Goal: Information Seeking & Learning: Learn about a topic

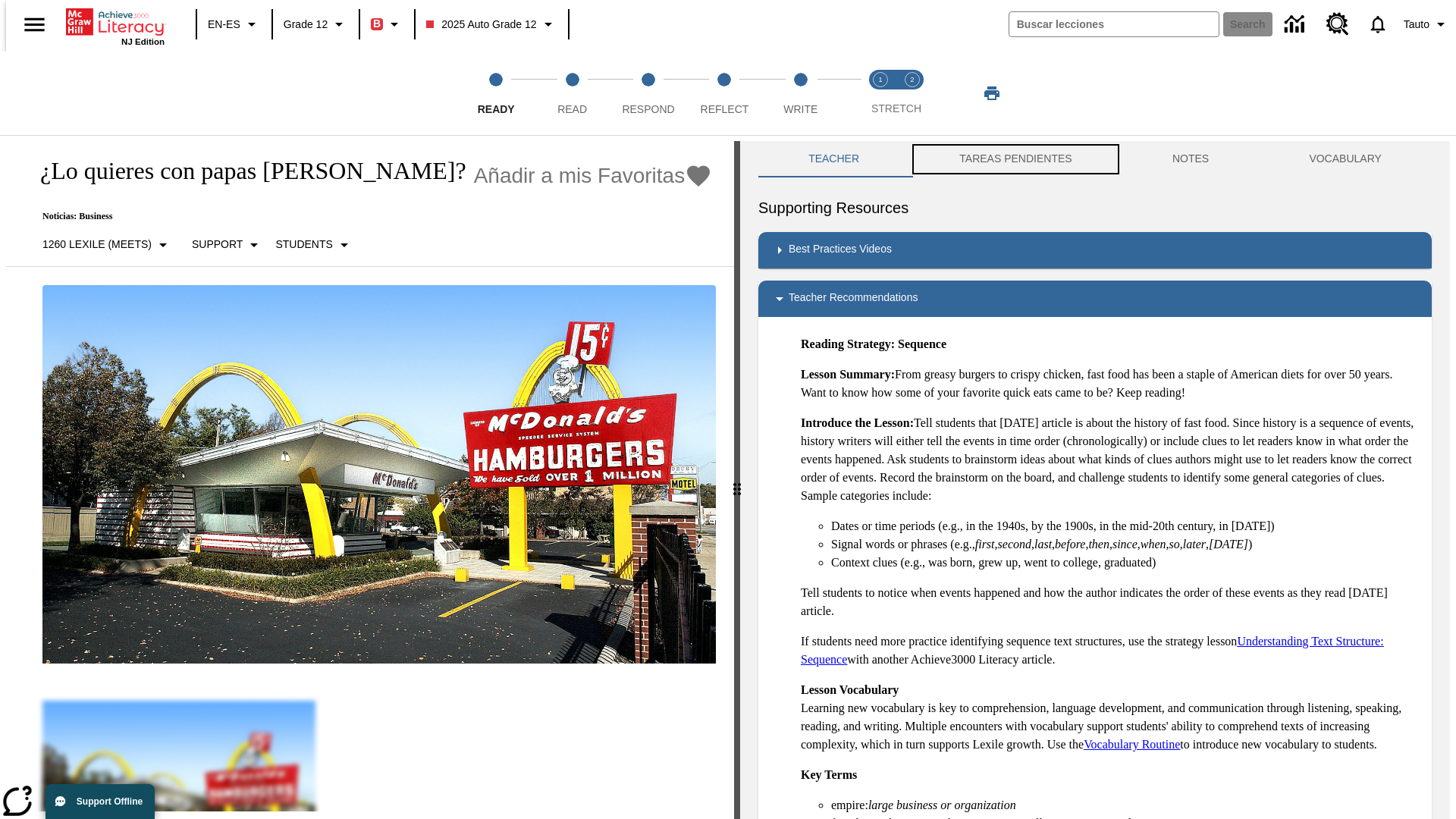
click at [1005, 159] on button "TAREAS PENDIENTES" at bounding box center [1015, 159] width 213 height 36
click at [1014, 159] on button "TAREAS PENDIENTES" at bounding box center [1015, 159] width 213 height 36
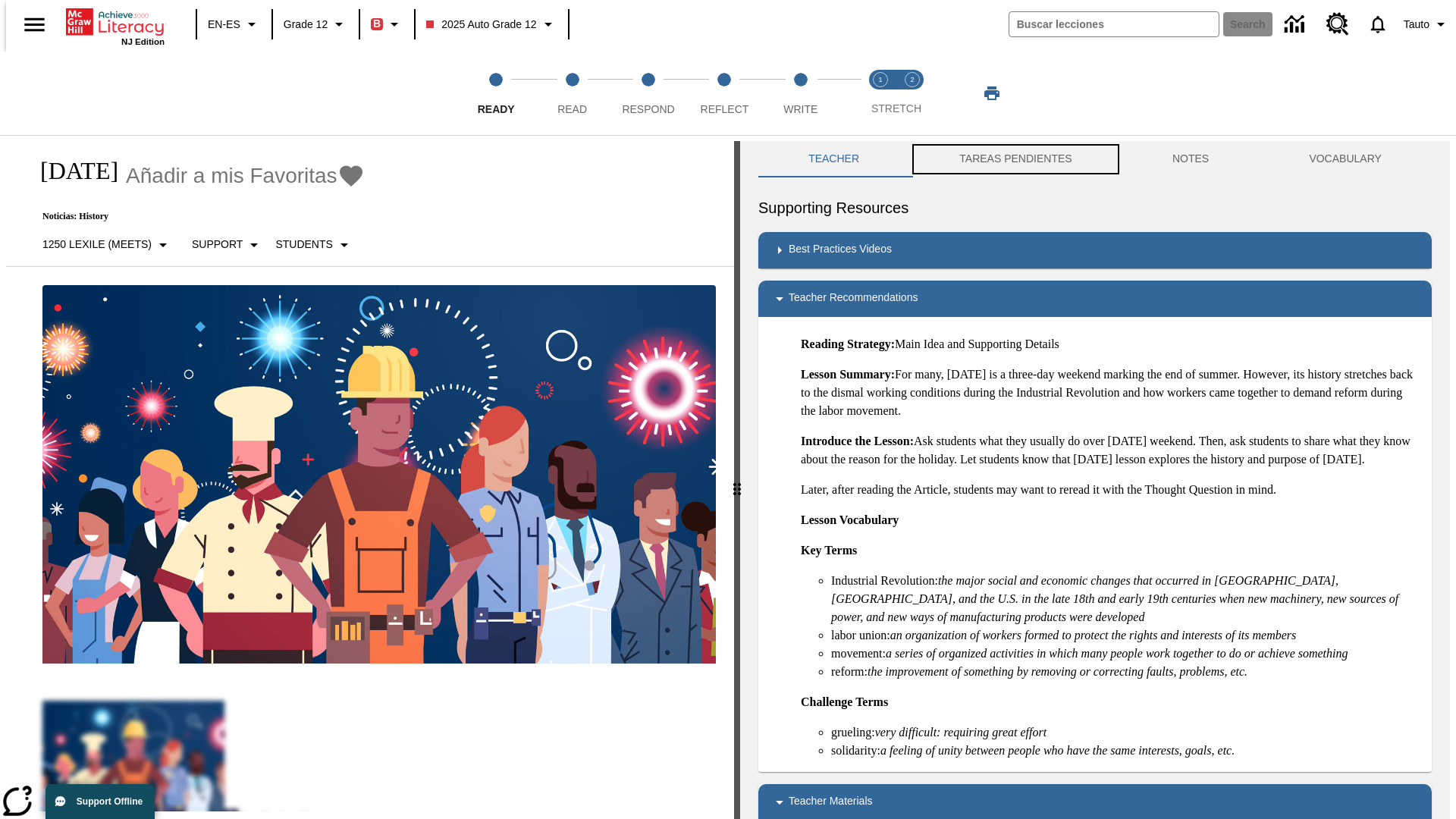
click at [1014, 159] on button "TAREAS PENDIENTES" at bounding box center [1015, 159] width 213 height 36
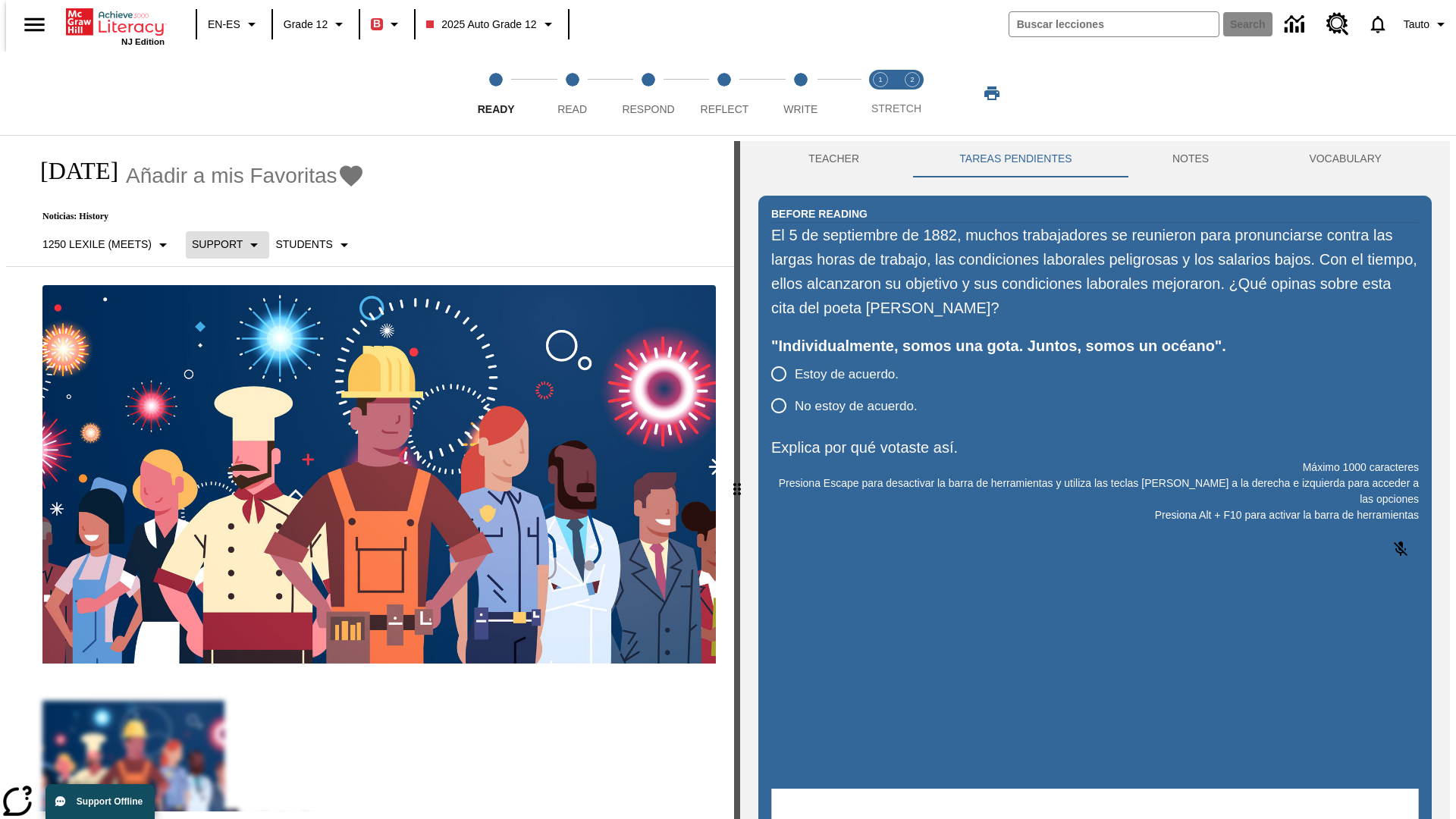
click at [219, 244] on p "Support" at bounding box center [217, 245] width 51 height 16
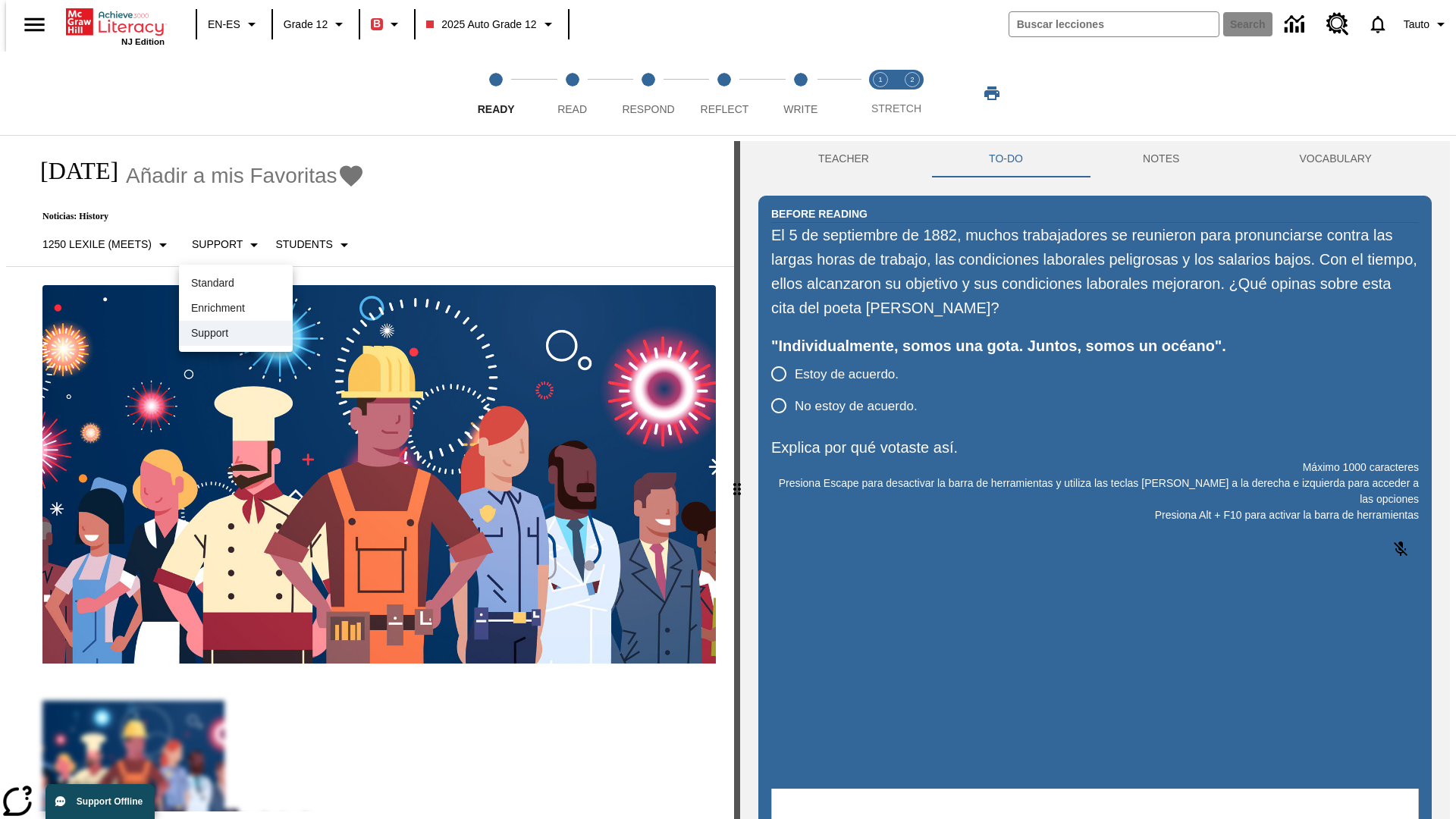
click at [236, 332] on p "Support" at bounding box center [236, 333] width 90 height 16
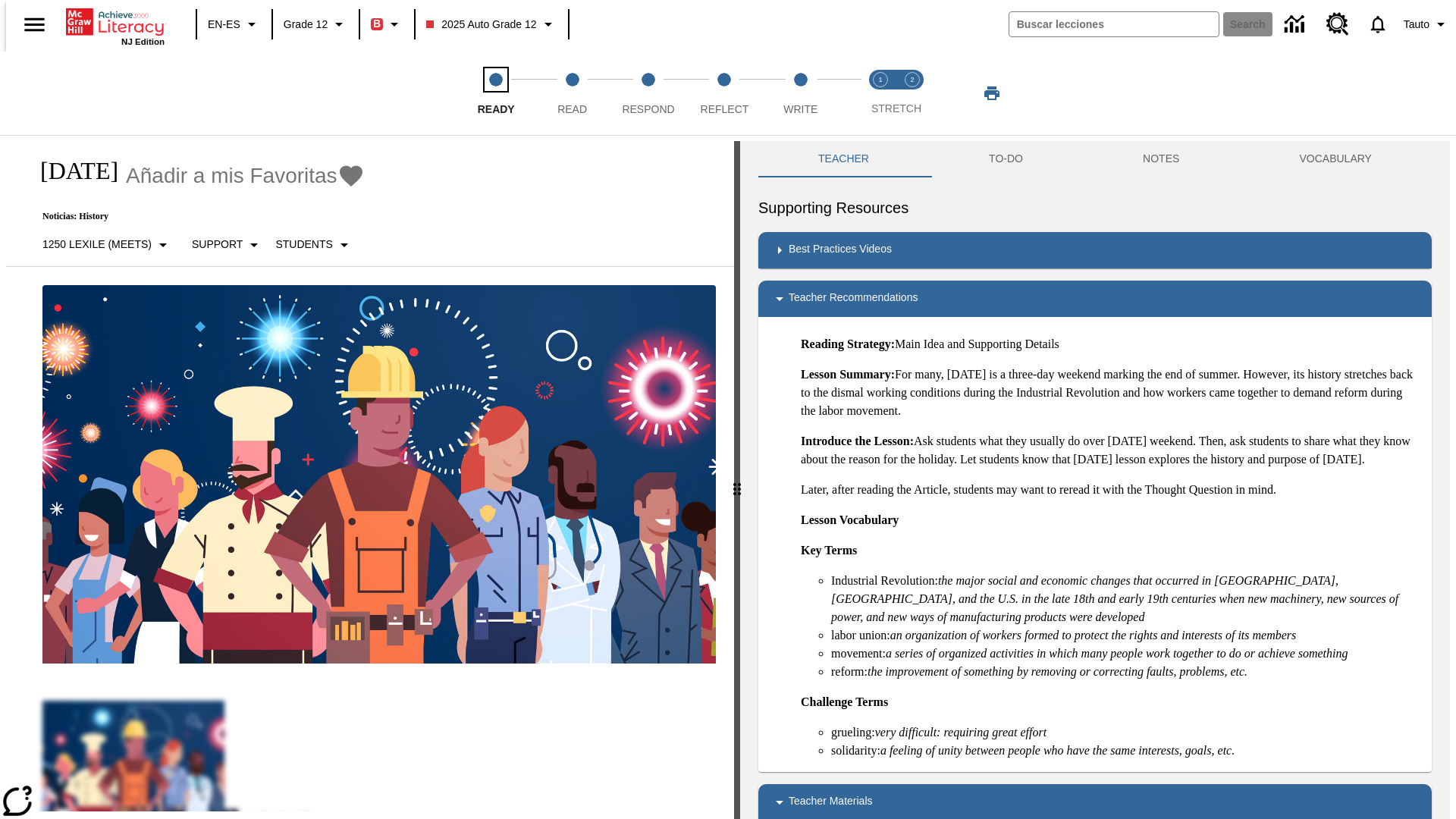
click at [496, 93] on span "Ready" at bounding box center [496, 103] width 37 height 27
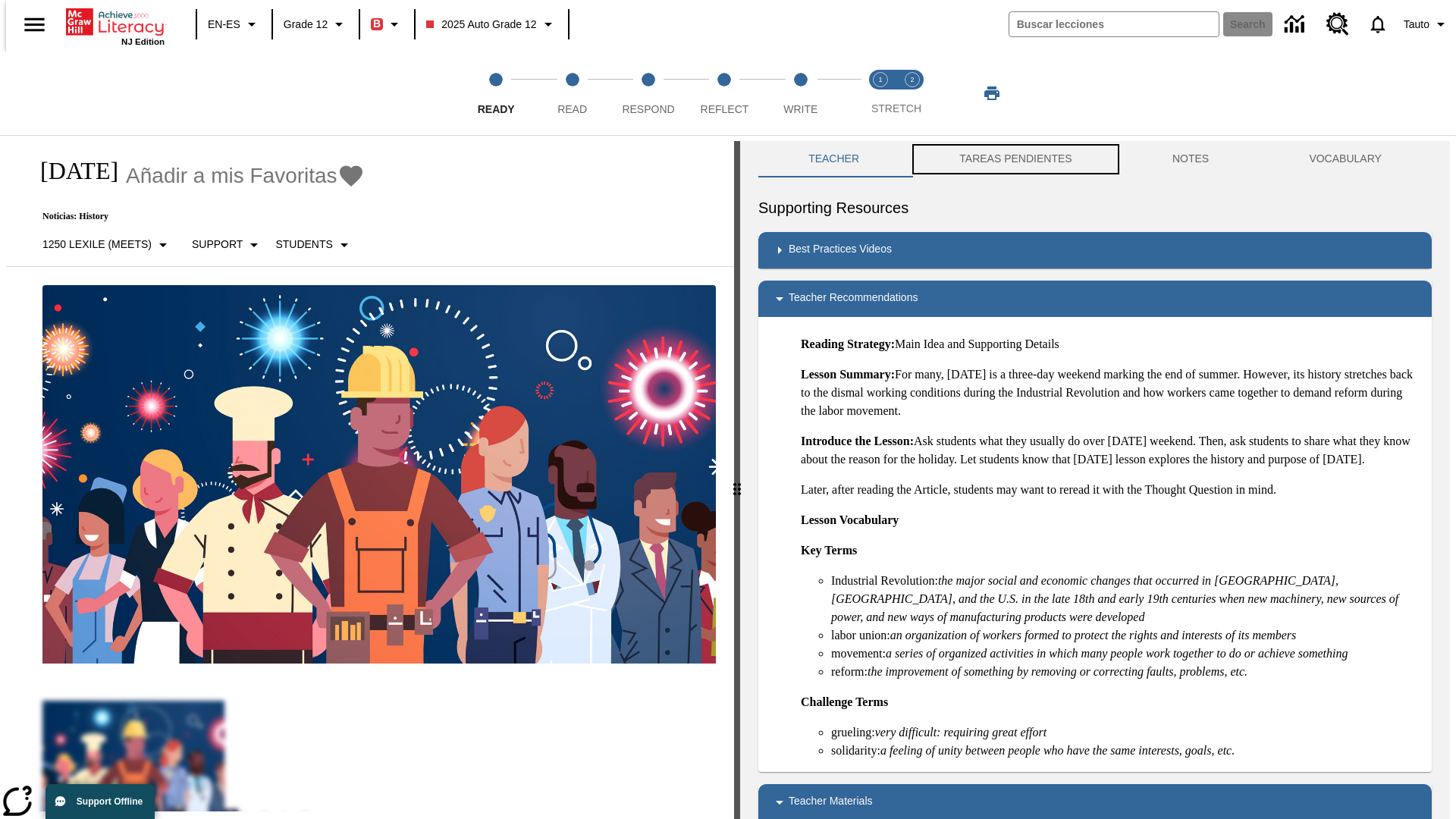
click at [1005, 159] on button "TAREAS PENDIENTES" at bounding box center [1015, 159] width 213 height 36
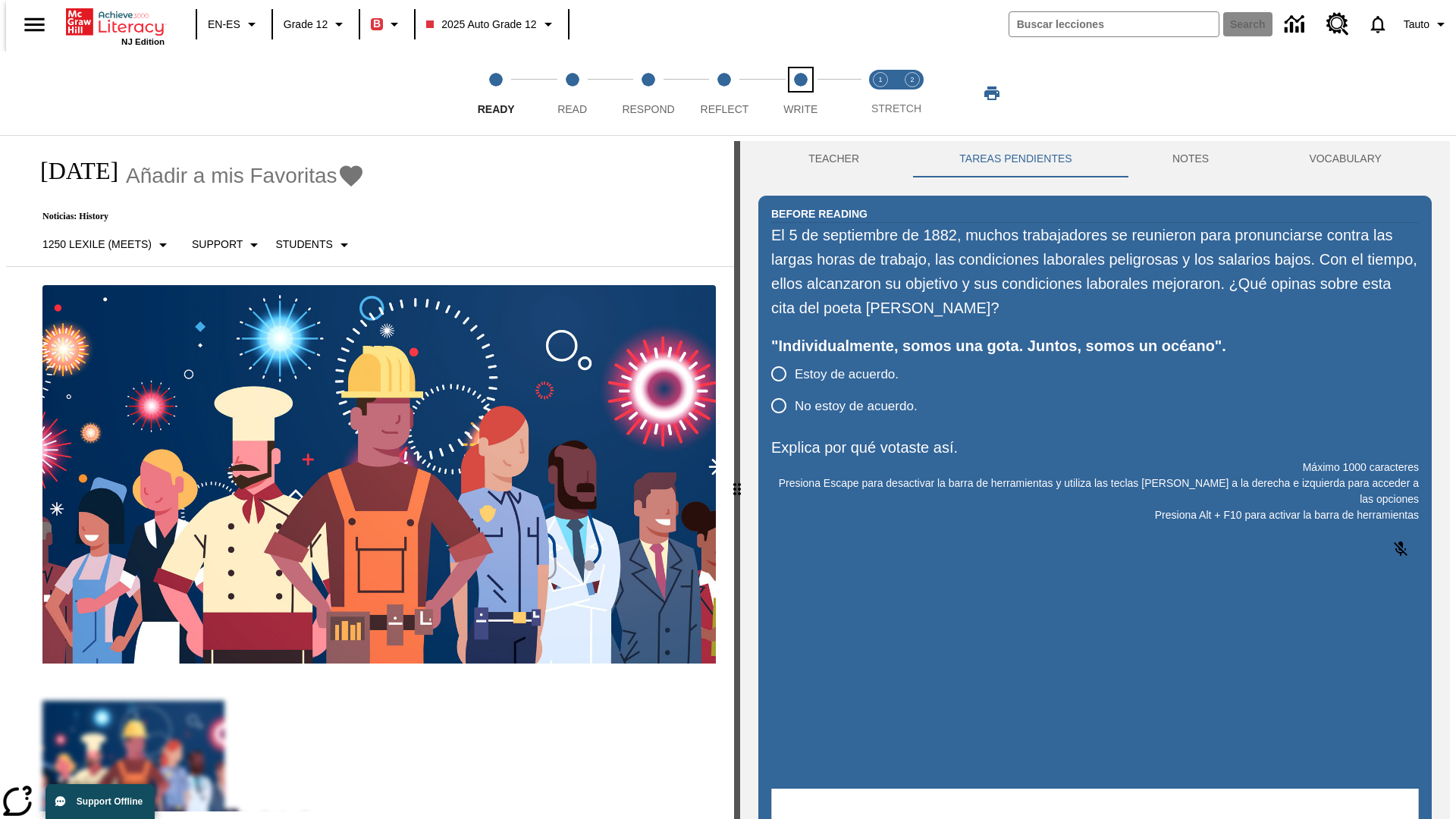
click at [800, 93] on span "Write" at bounding box center [800, 103] width 34 height 27
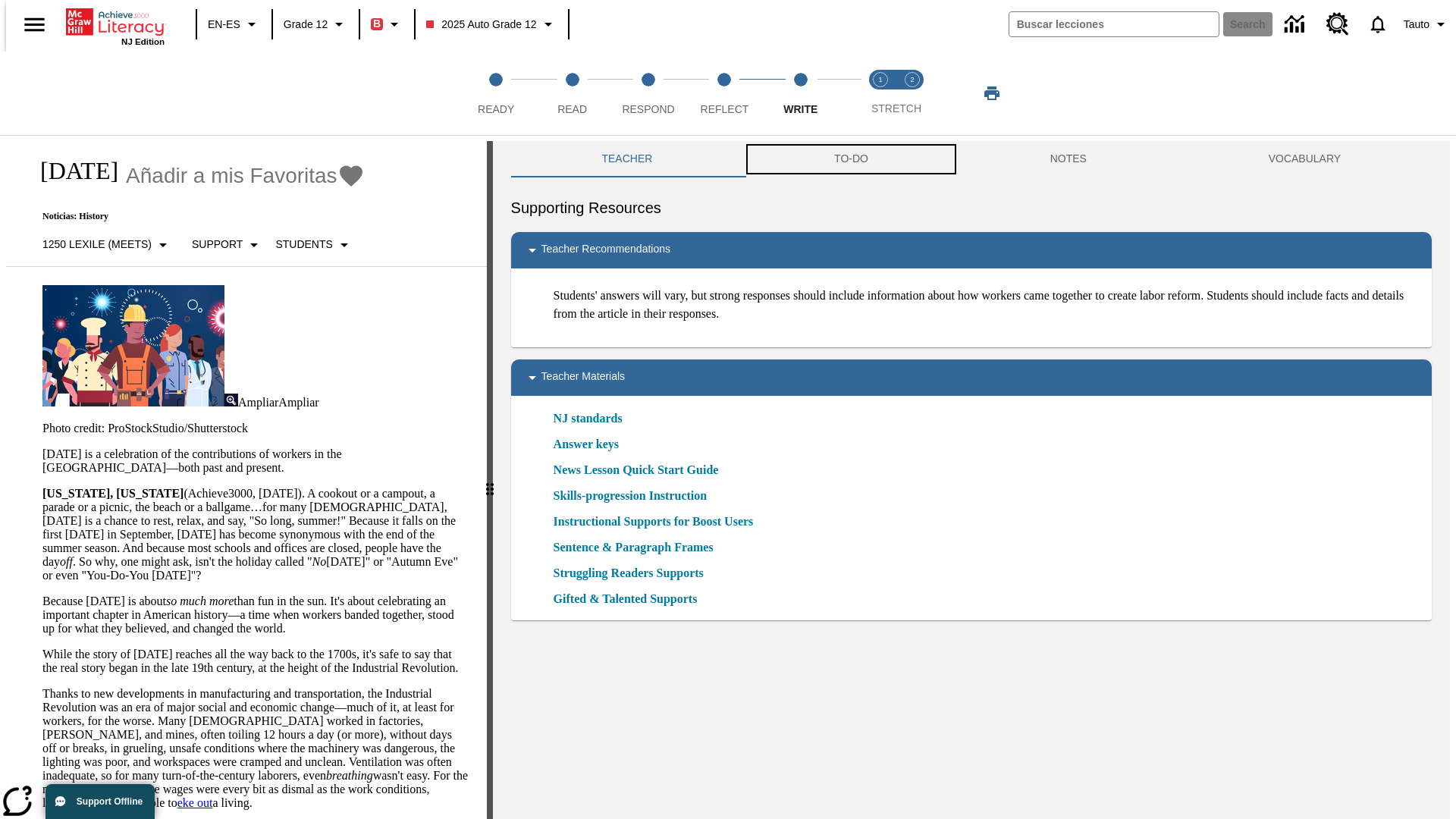
scroll to position [1, 0]
